Goal: Information Seeking & Learning: Learn about a topic

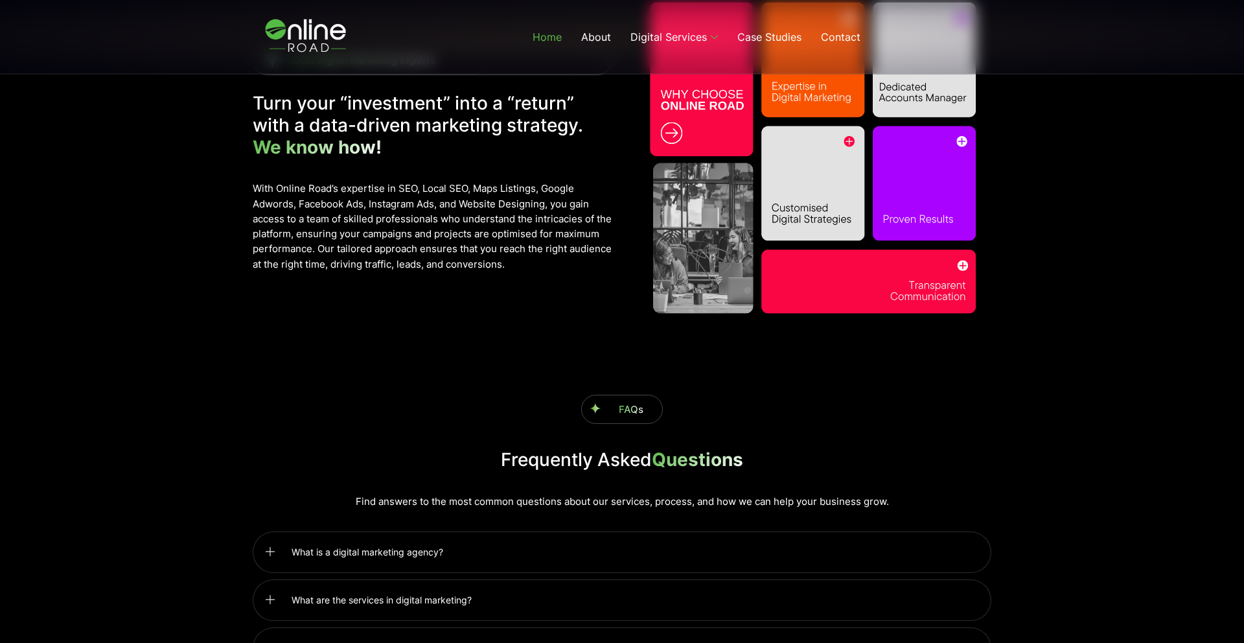
scroll to position [3348, 0]
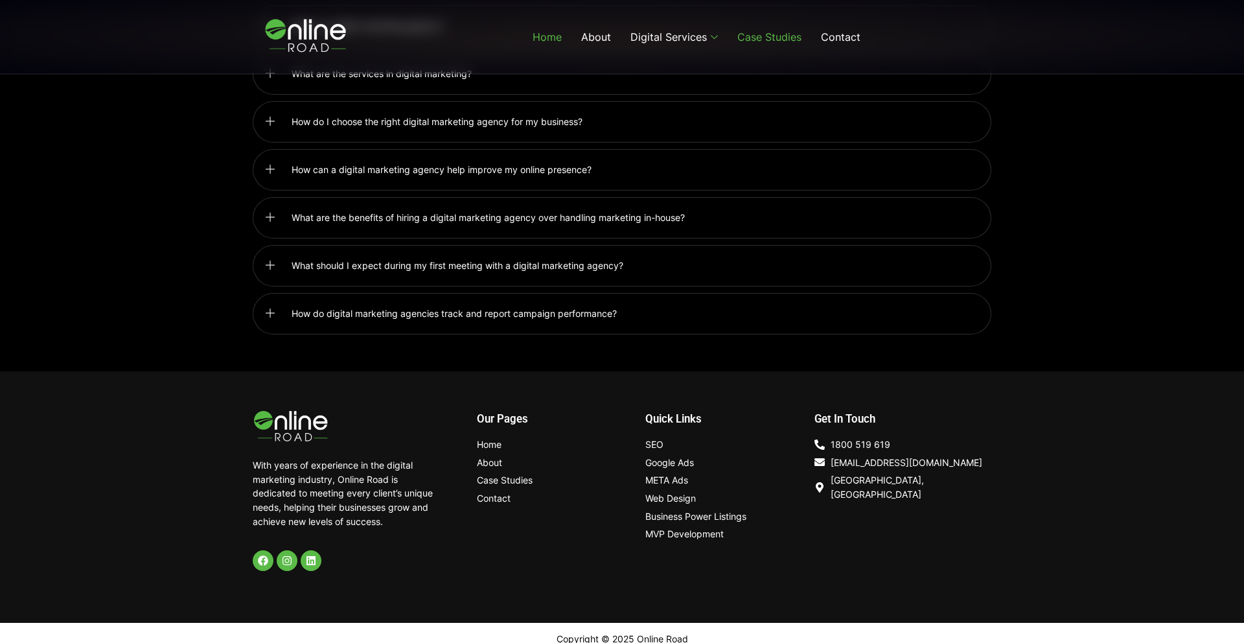
click at [755, 48] on link "Case Studies" at bounding box center [770, 37] width 84 height 52
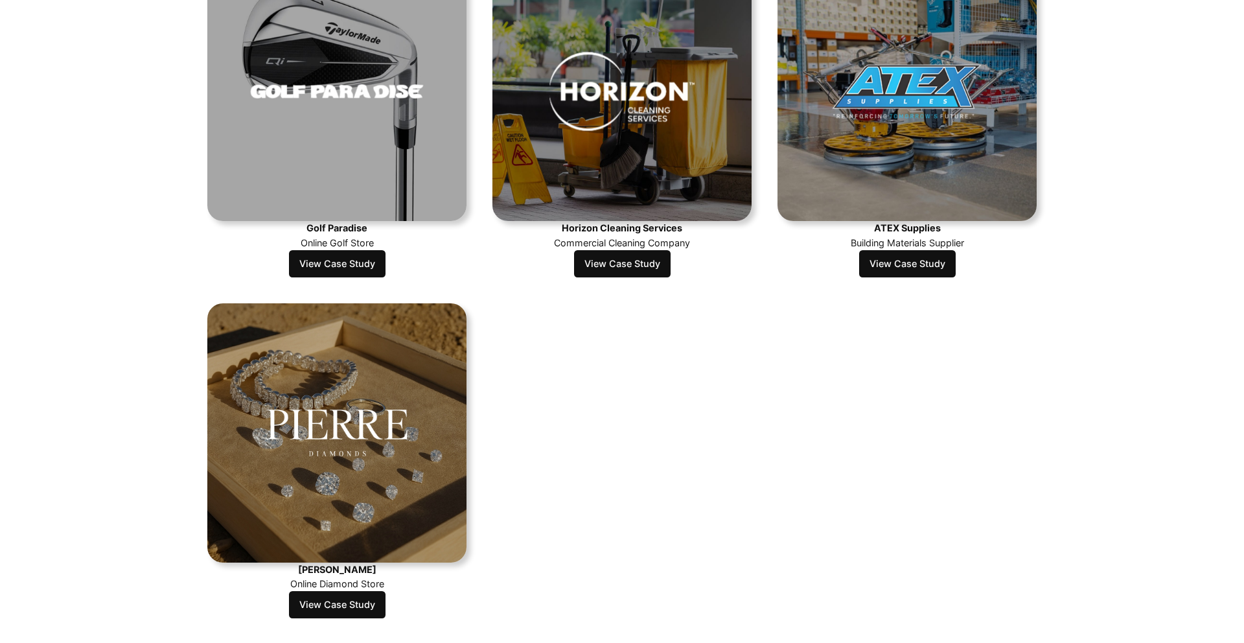
scroll to position [838, 0]
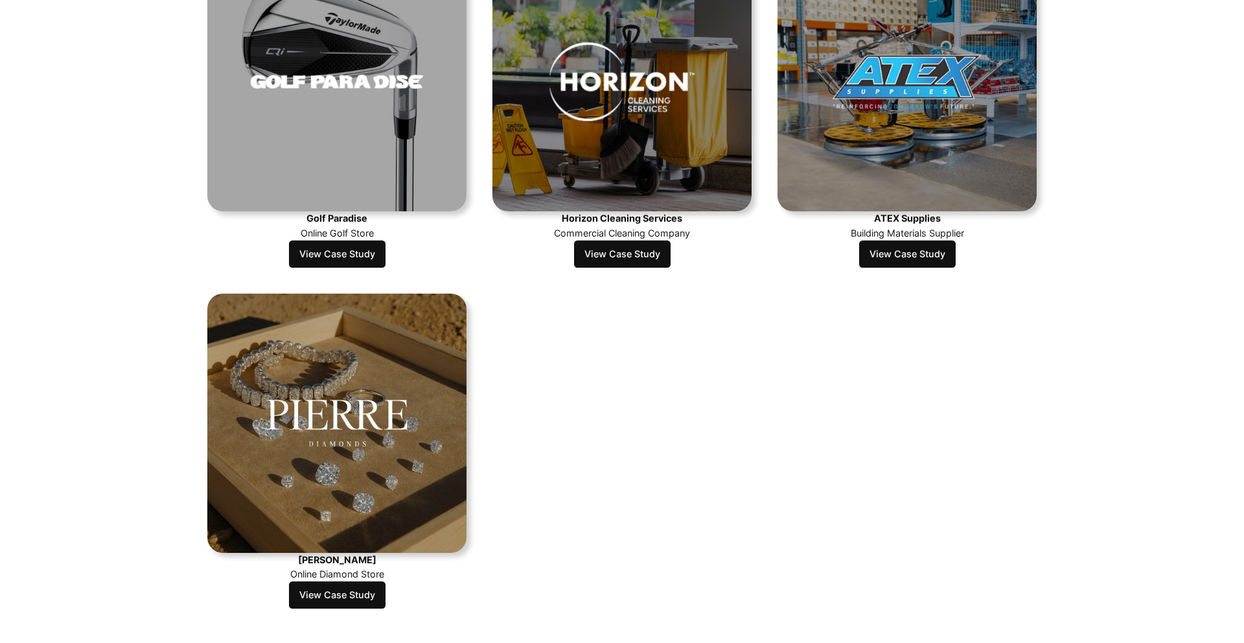
click at [367, 584] on link "View Case Study" at bounding box center [337, 594] width 97 height 27
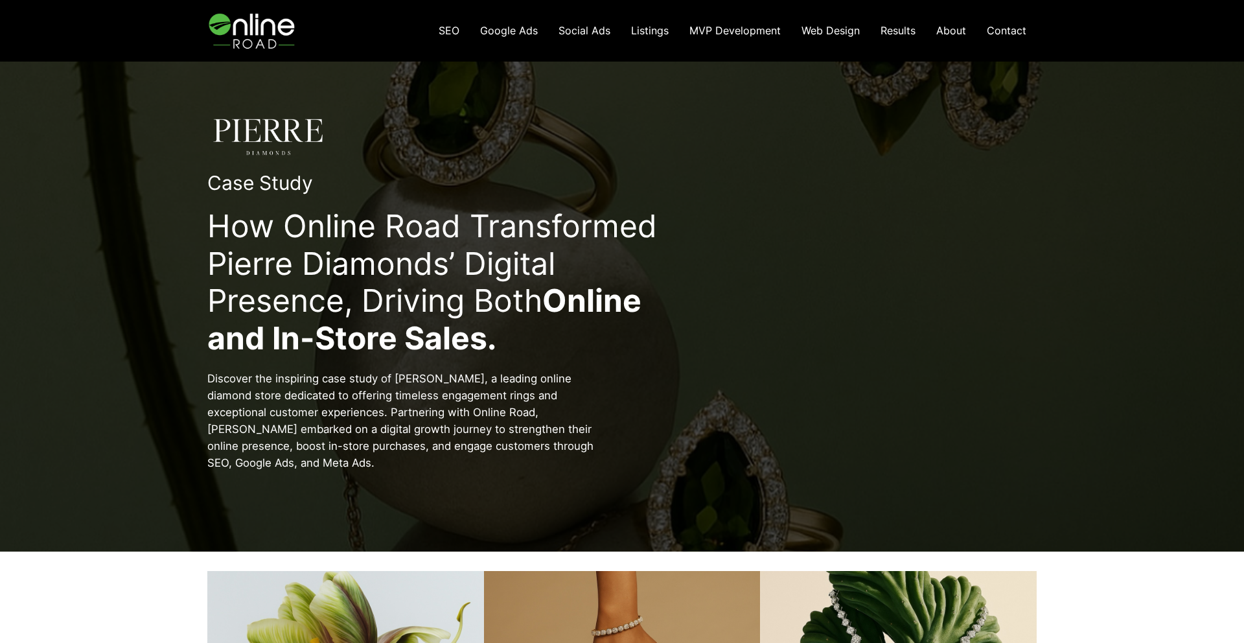
click at [268, 129] on div "Case Study How Online Road Transformed Pierre Diamonds’ Digital Presence, Drivi…" at bounding box center [621, 293] width 1109 height 381
click at [894, 33] on span "Results" at bounding box center [898, 30] width 35 height 13
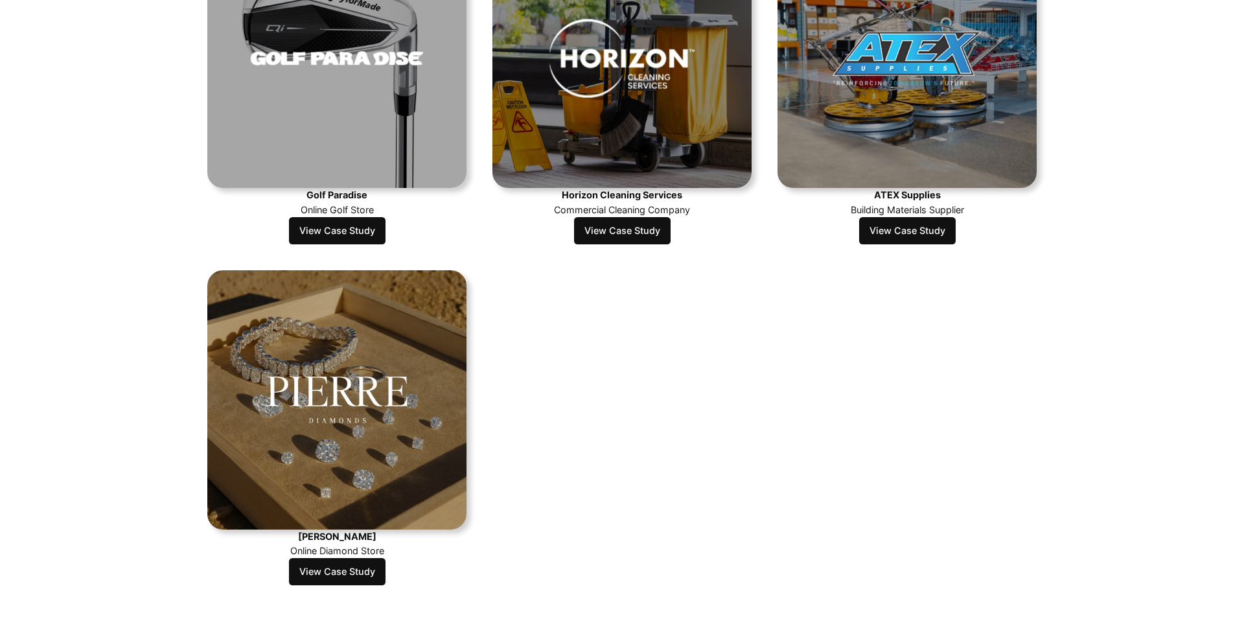
scroll to position [866, 0]
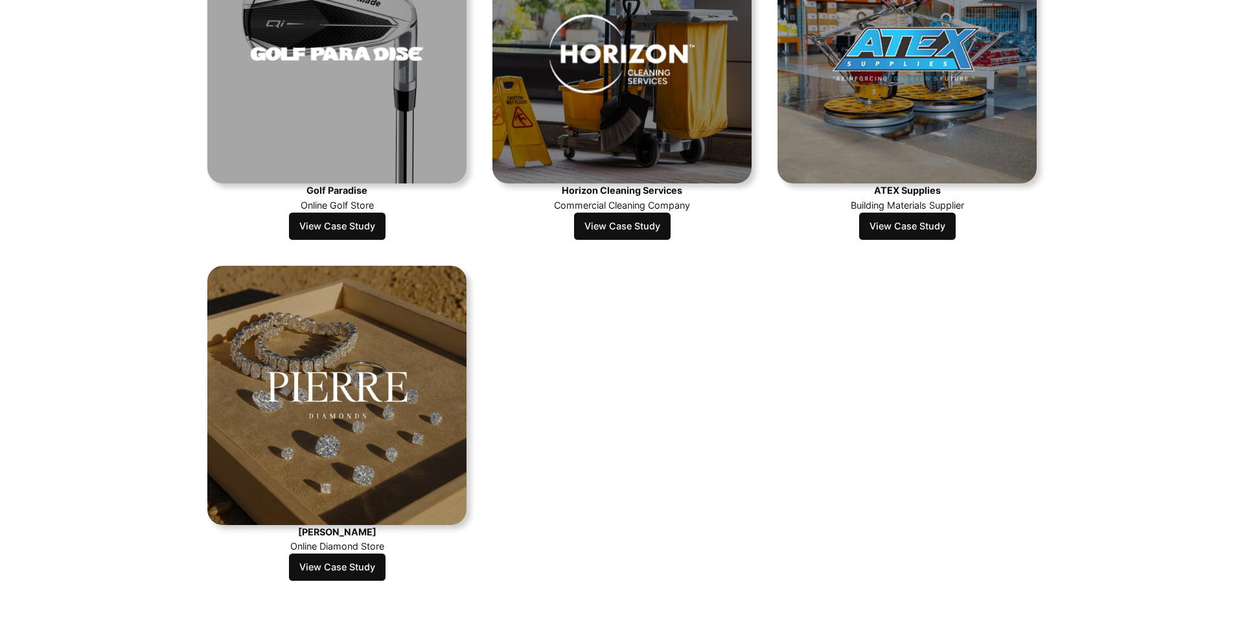
click at [330, 575] on link "View Case Study" at bounding box center [337, 566] width 97 height 27
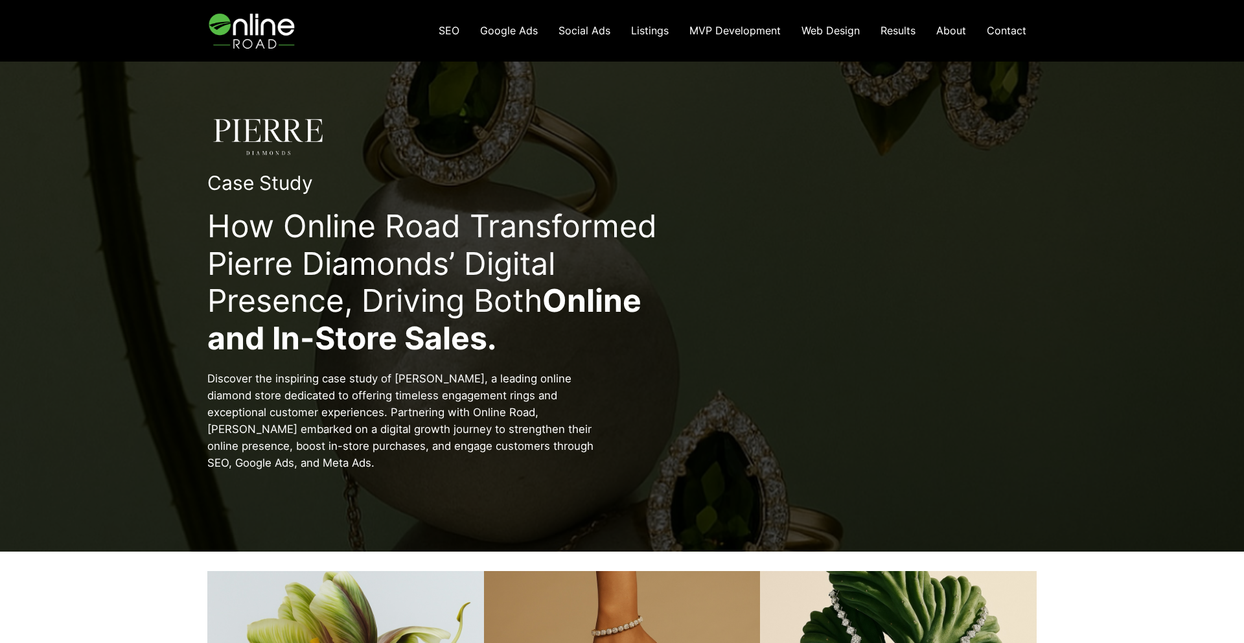
scroll to position [6, 0]
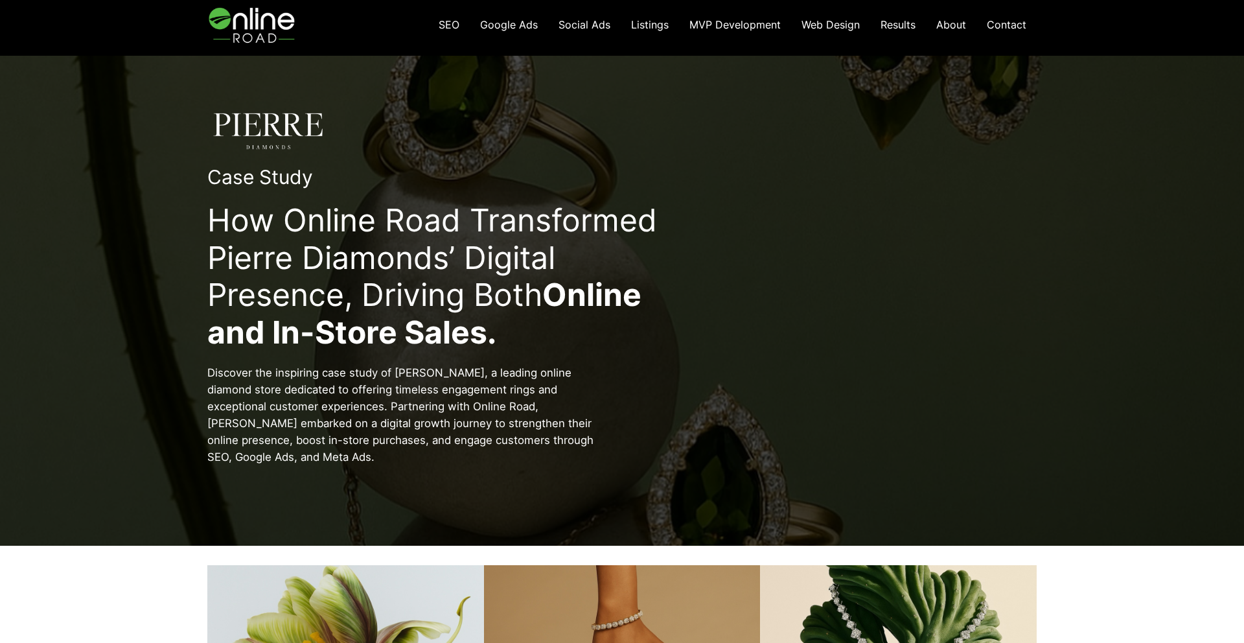
click at [374, 328] on strong "Online and In-Store Sales." at bounding box center [424, 313] width 434 height 76
click at [904, 27] on span "Results" at bounding box center [898, 24] width 35 height 13
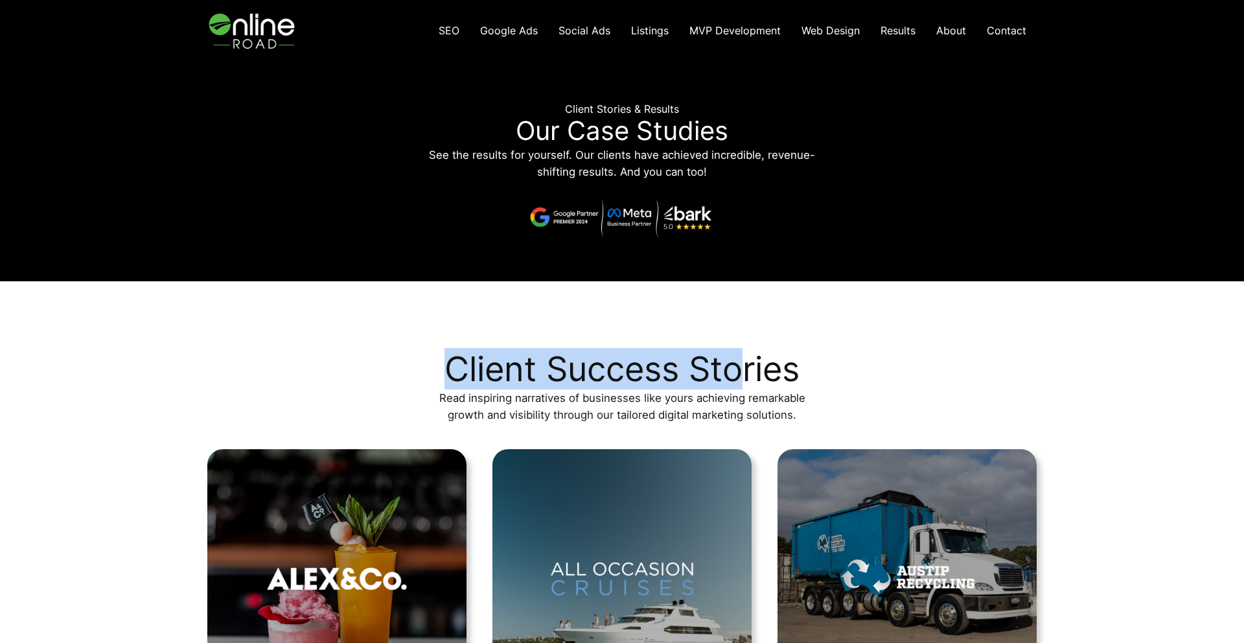
drag, startPoint x: 445, startPoint y: 360, endPoint x: 777, endPoint y: 352, distance: 331.8
click at [743, 351] on h2 "Client Success Stories" at bounding box center [621, 369] width 355 height 41
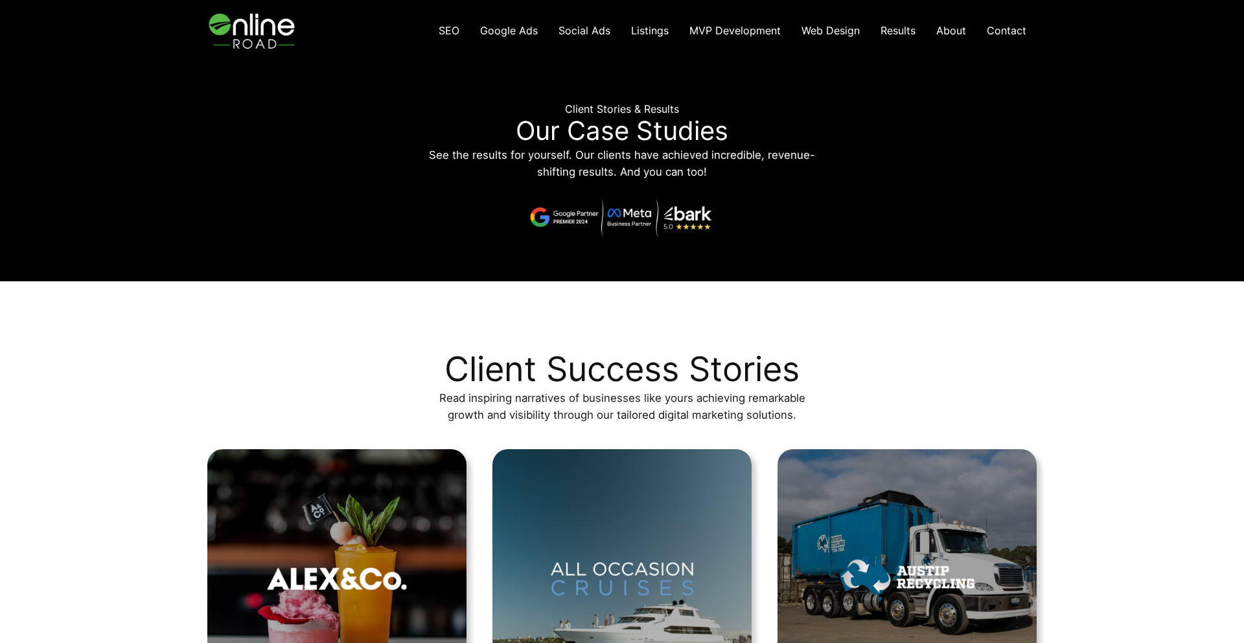
click at [777, 352] on h2 "Client Success Stories" at bounding box center [621, 369] width 355 height 41
